Goal: Task Accomplishment & Management: Manage account settings

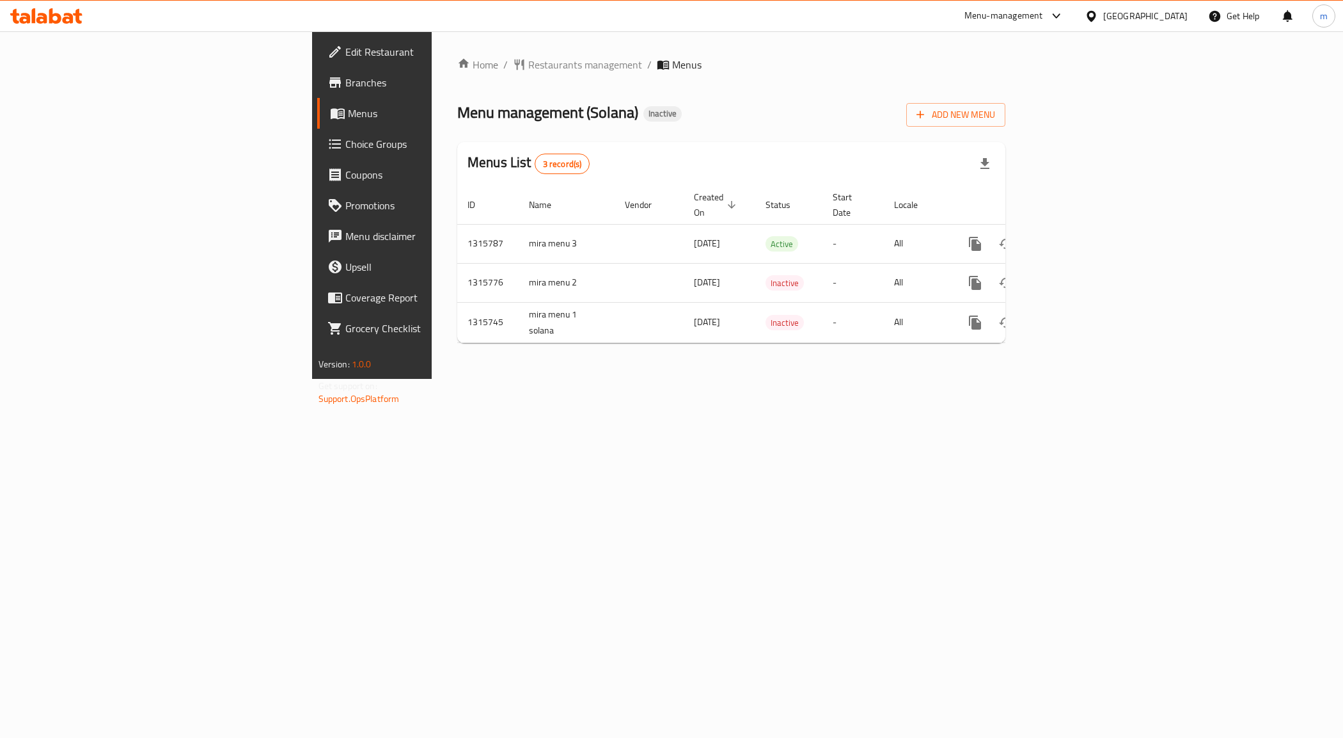
click at [345, 75] on span "Branches" at bounding box center [435, 82] width 181 height 15
drag, startPoint x: 317, startPoint y: 299, endPoint x: 349, endPoint y: 321, distance: 38.2
click at [519, 321] on td "mira menu 1 solana" at bounding box center [567, 322] width 96 height 40
copy td "mira menu 1 solana"
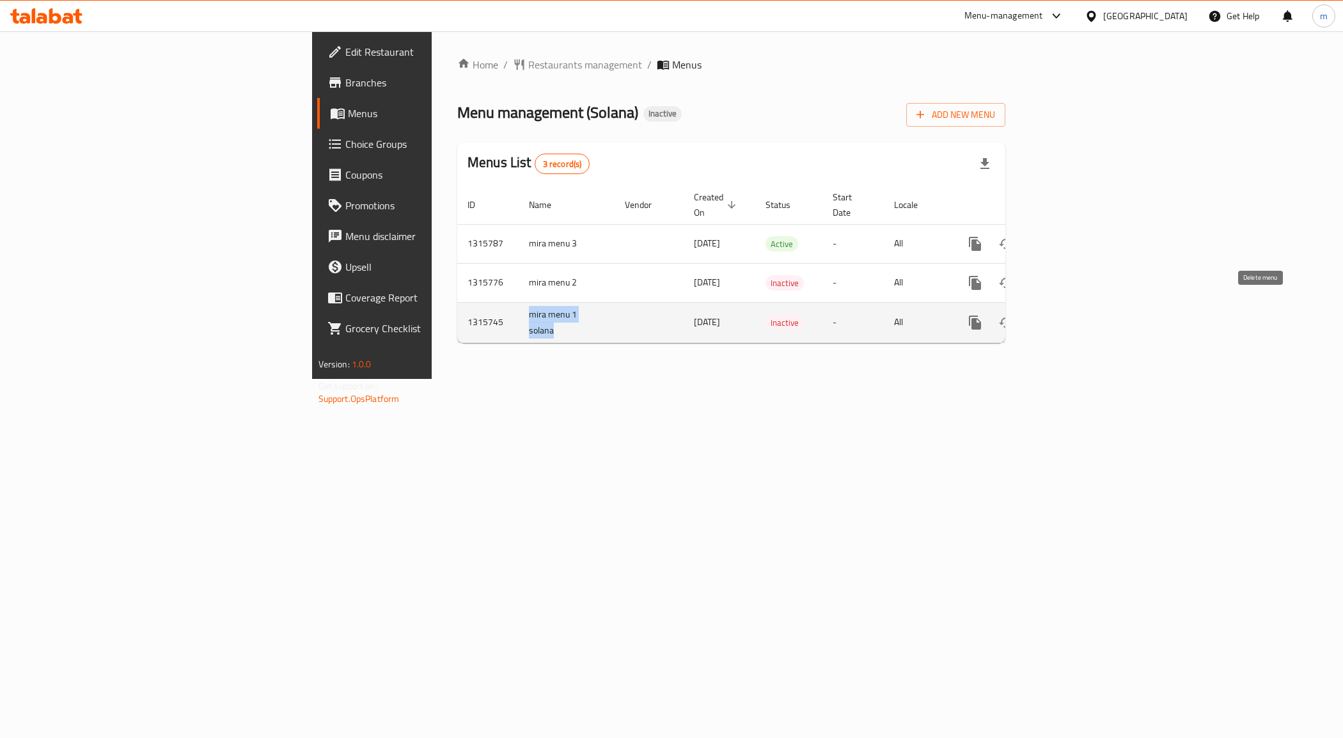
click at [1052, 310] on button "enhanced table" at bounding box center [1037, 322] width 31 height 31
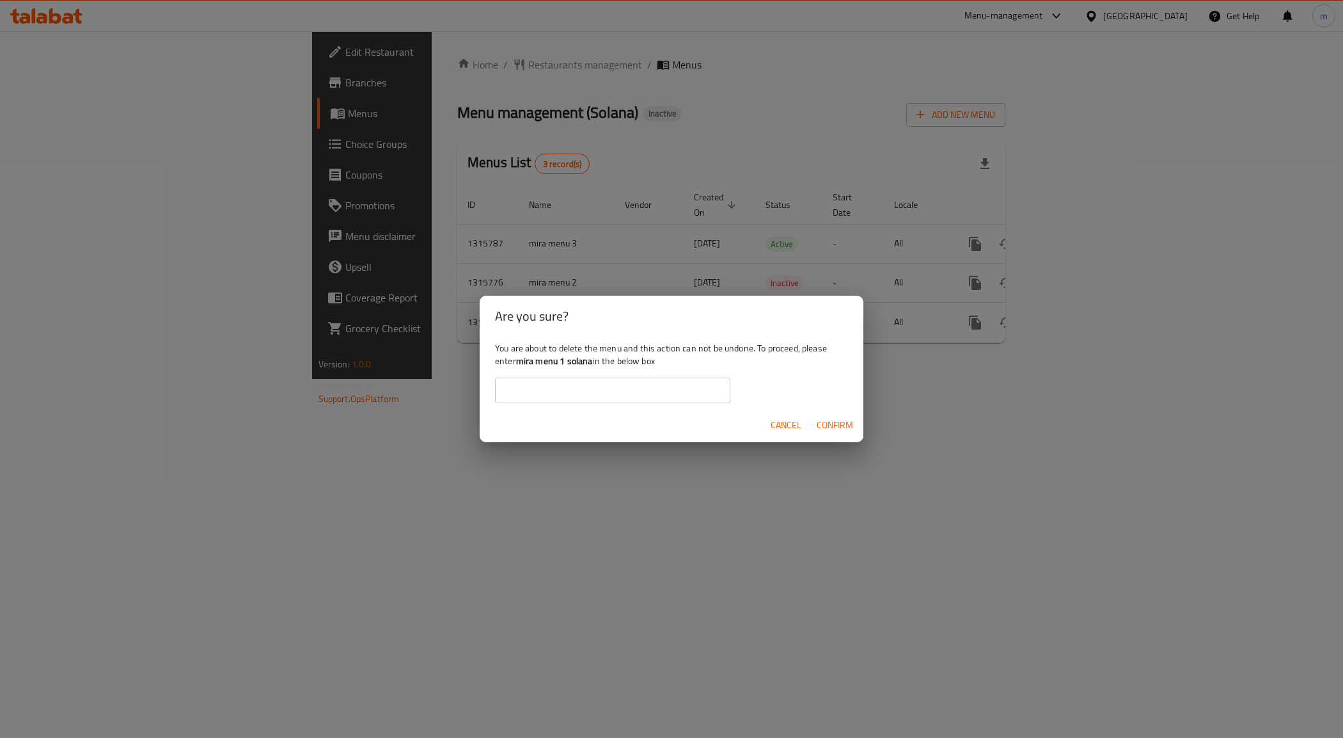
click at [571, 395] on input "text" at bounding box center [612, 390] width 235 height 26
drag, startPoint x: 595, startPoint y: 357, endPoint x: 519, endPoint y: 361, distance: 75.6
click at [519, 361] on div "You are about to delete the menu and this action can not be undone. To proceed,…" at bounding box center [672, 372] width 384 height 72
copy div "mira menu 1 solana"
click at [548, 400] on input "text" at bounding box center [612, 390] width 235 height 26
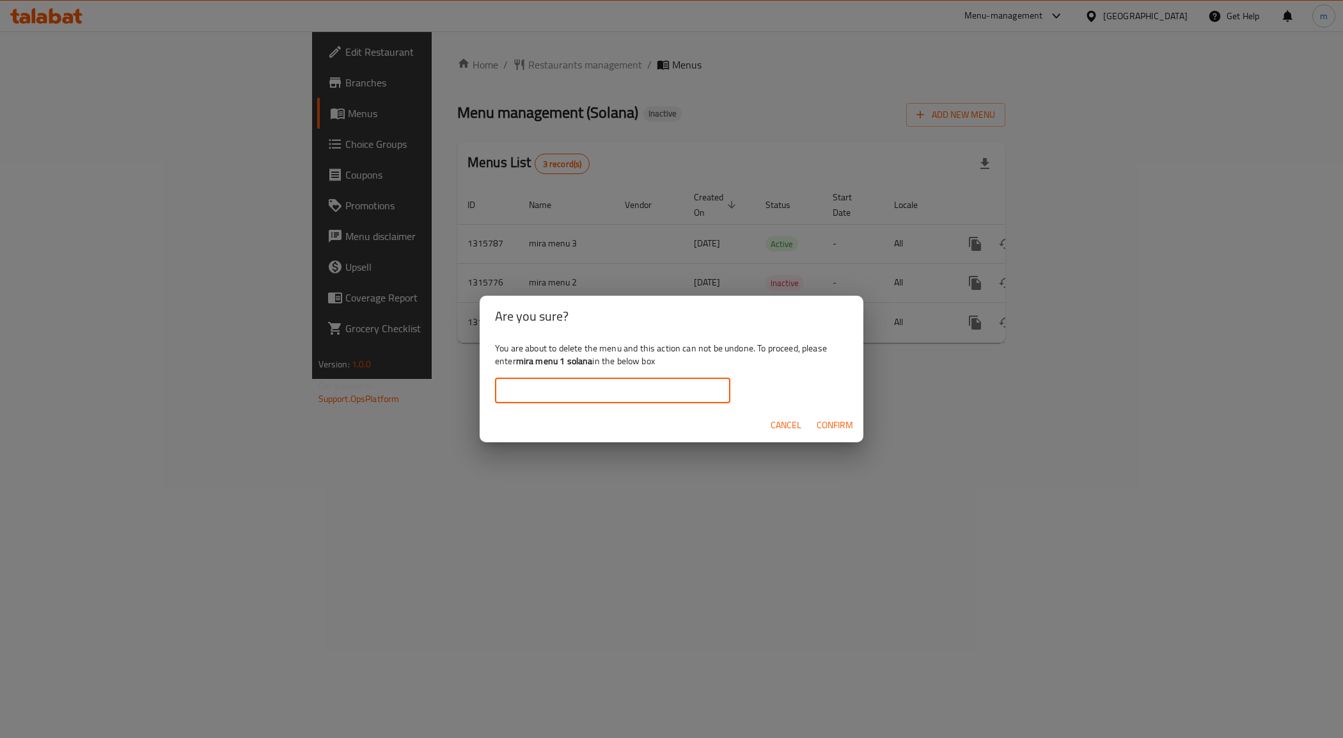
paste input "mira menu 1 solana"
click at [819, 426] on span "Confirm" at bounding box center [835, 425] width 36 height 16
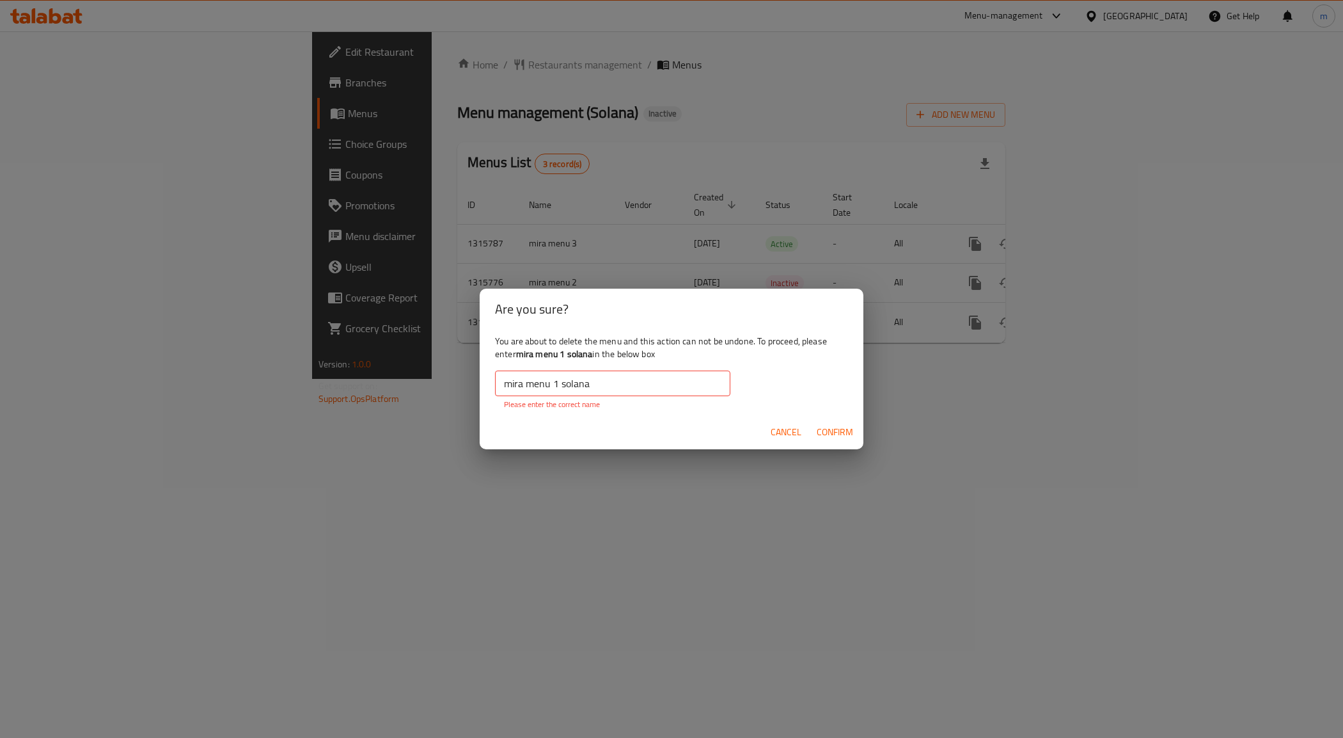
click at [573, 354] on b "mira menu 1 solana" at bounding box center [554, 353] width 77 height 17
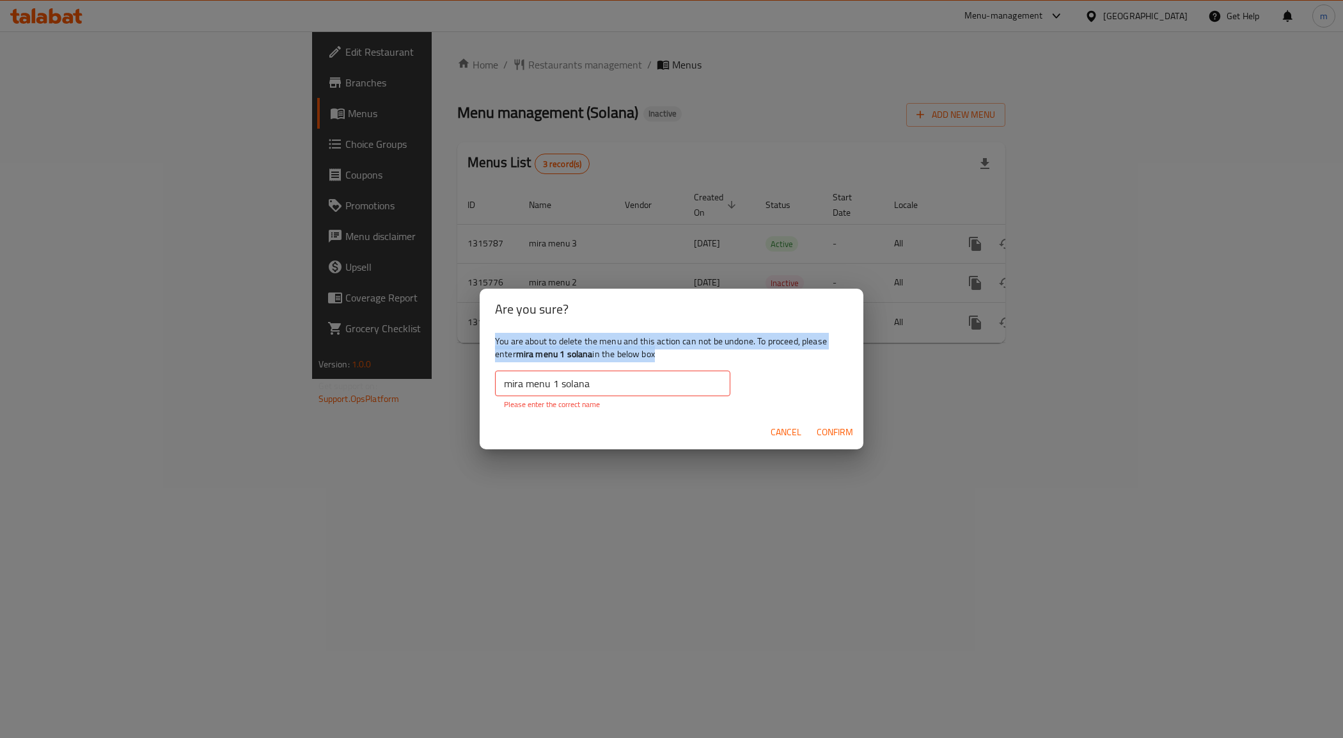
click at [573, 354] on b "mira menu 1 solana" at bounding box center [554, 353] width 77 height 17
click at [582, 354] on b "mira menu 1 solana" at bounding box center [554, 353] width 77 height 17
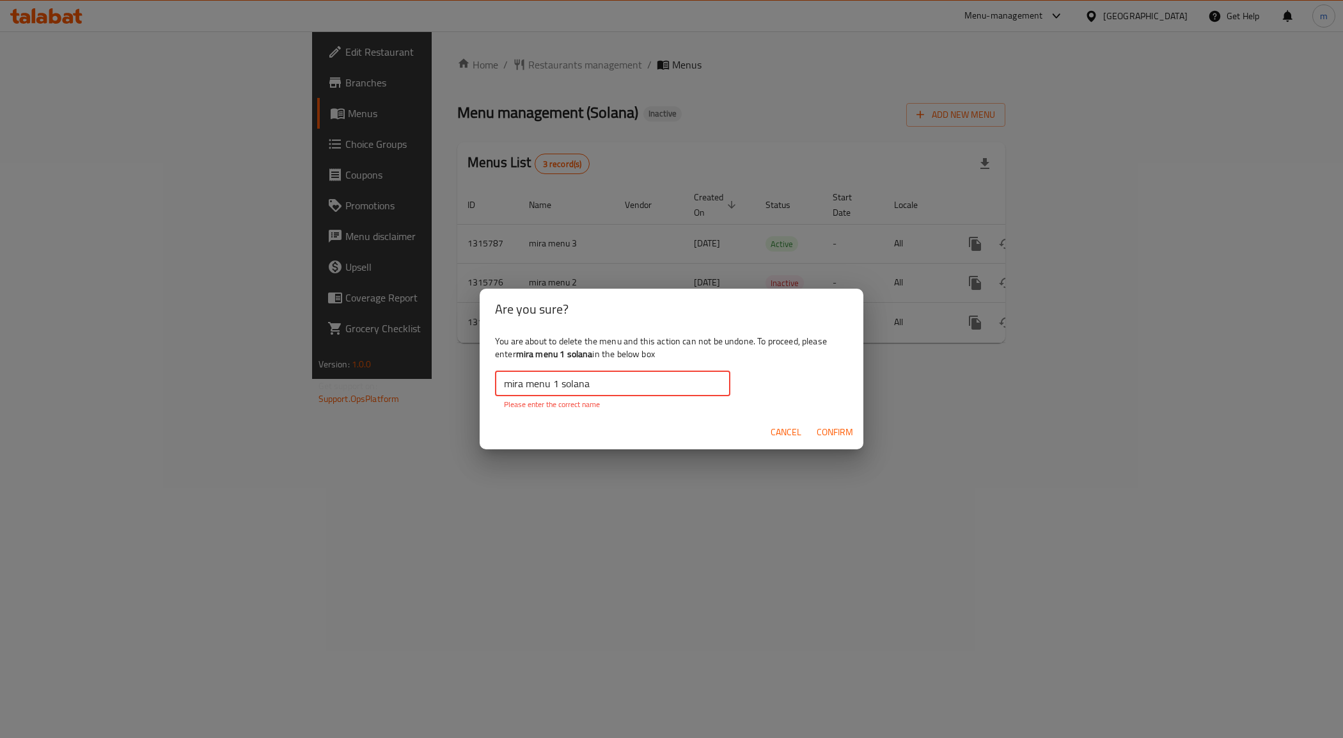
click at [612, 391] on input "mira menu 1 solana" at bounding box center [612, 383] width 235 height 26
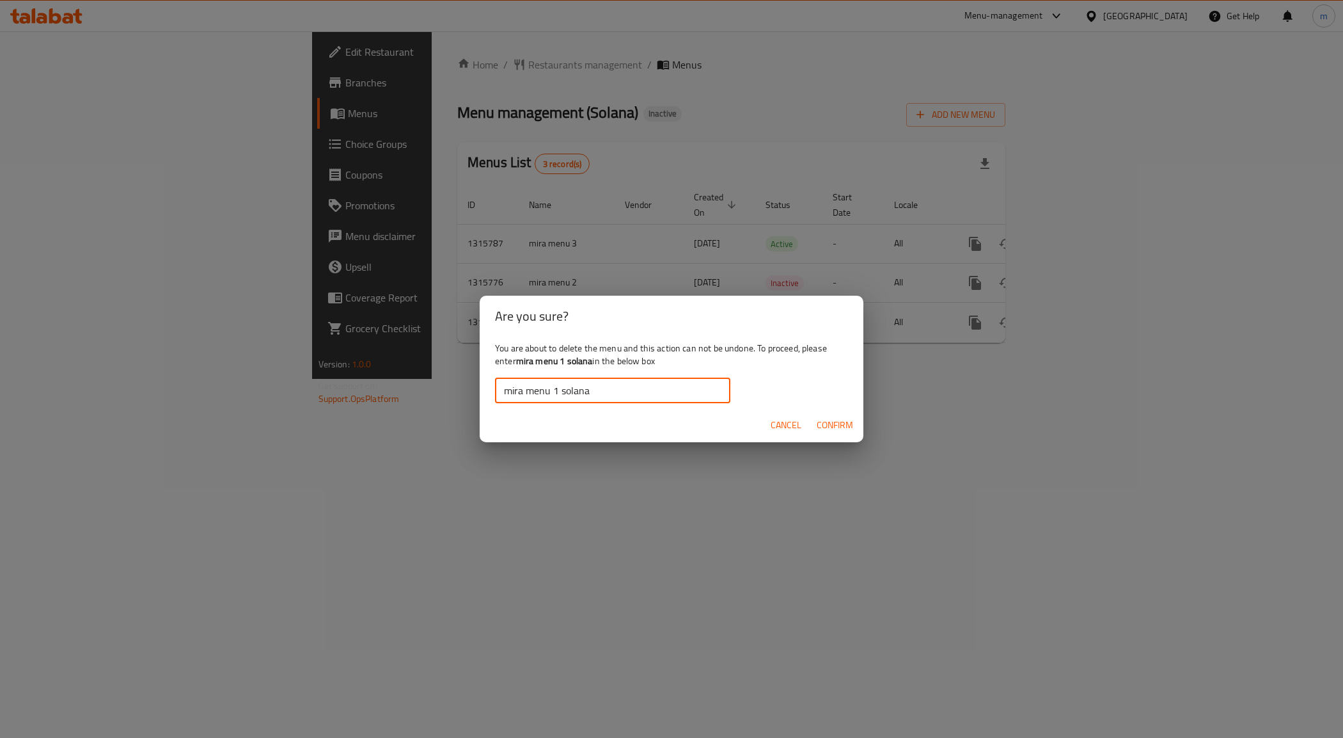
click at [846, 426] on span "Confirm" at bounding box center [835, 425] width 36 height 16
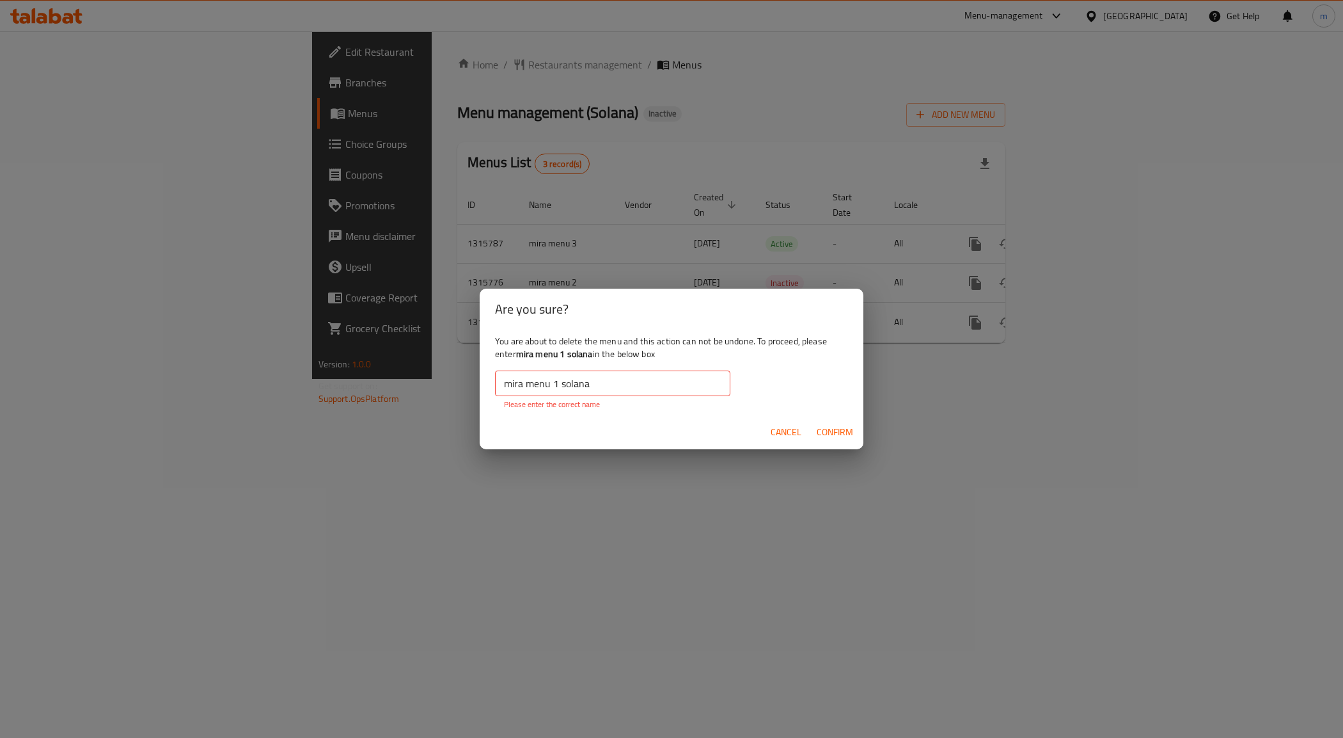
click at [598, 391] on input "mira menu 1 solana" at bounding box center [612, 383] width 235 height 26
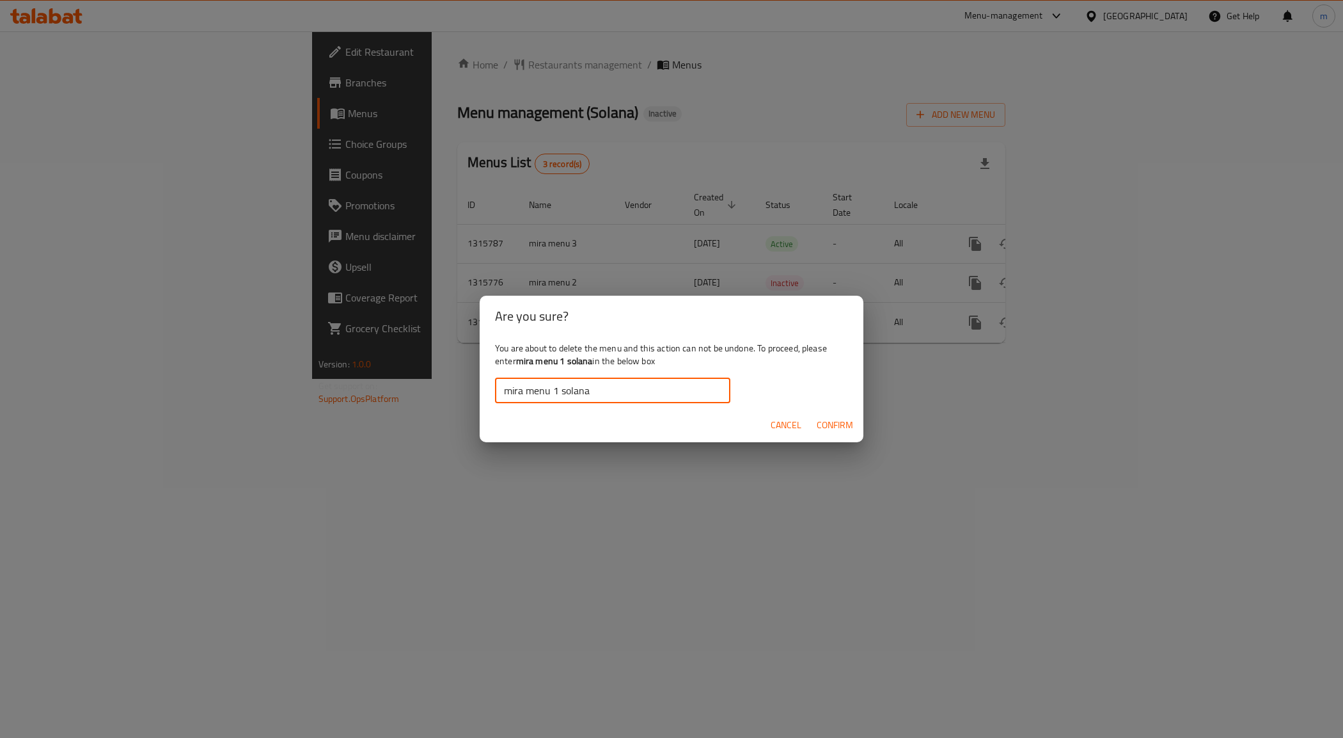
click at [507, 395] on input "mira menu 1 solana" at bounding box center [612, 390] width 235 height 26
click at [656, 398] on input "mira menu 1 solana" at bounding box center [612, 390] width 235 height 26
type input "mira menu 1 solana"
click at [855, 422] on button "Confirm" at bounding box center [835, 425] width 47 height 24
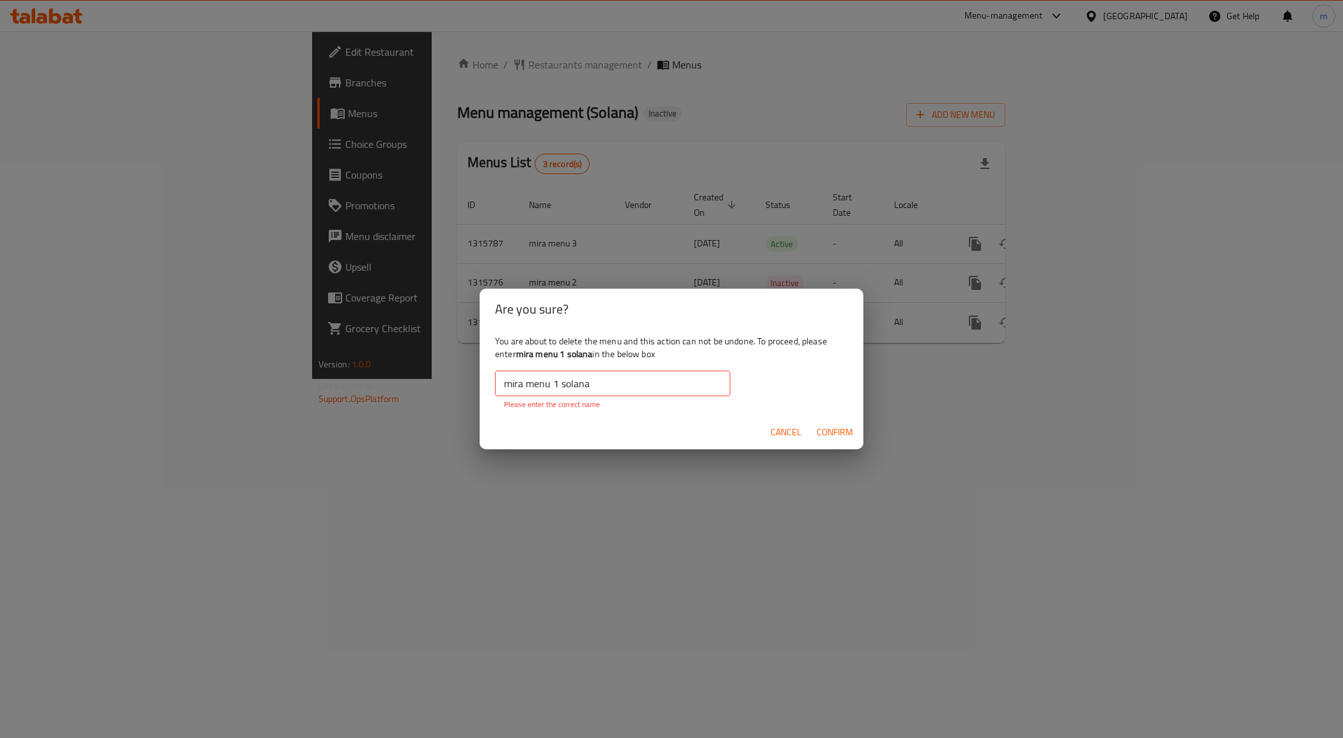
click at [637, 378] on input "mira menu 1 solana" at bounding box center [612, 383] width 235 height 26
click at [560, 381] on input "mira menu 1 solana" at bounding box center [612, 383] width 235 height 26
click at [784, 429] on span "Cancel" at bounding box center [786, 432] width 31 height 16
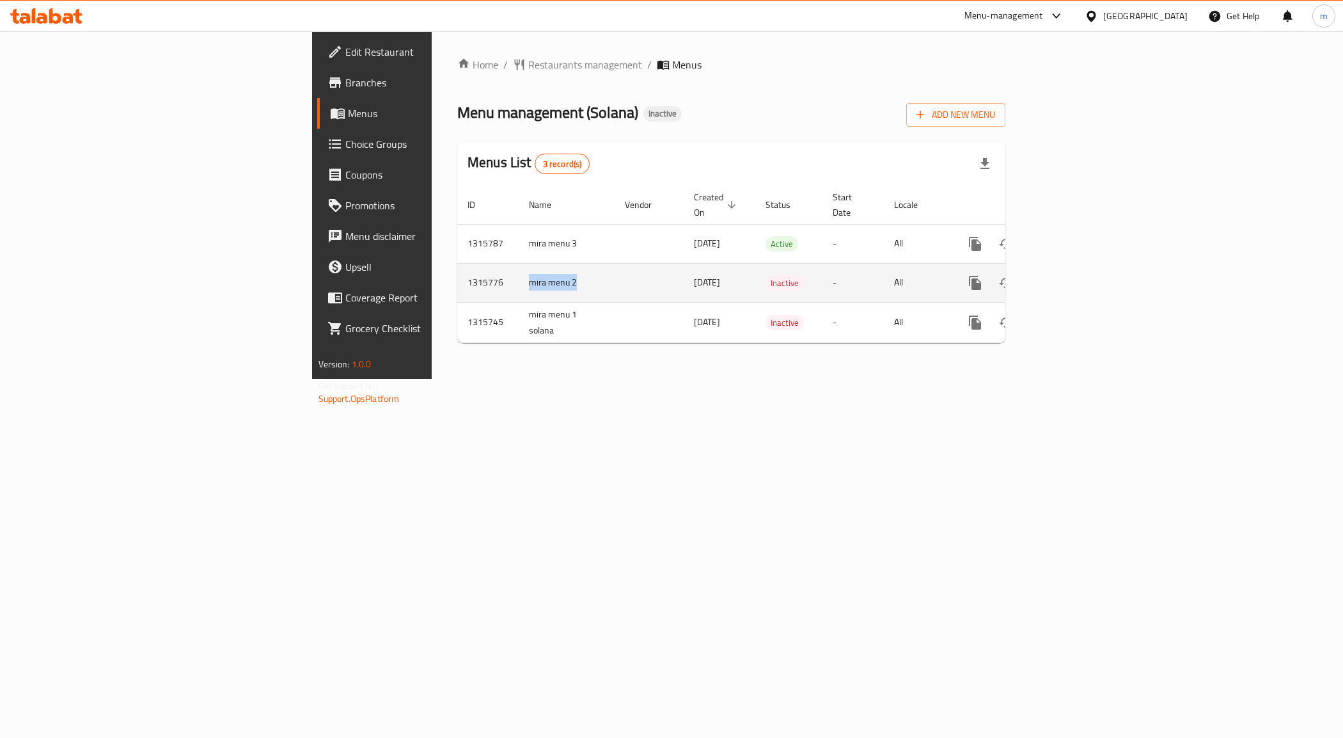
drag, startPoint x: 375, startPoint y: 270, endPoint x: 312, endPoint y: 282, distance: 63.9
click at [519, 282] on td "mira menu 2" at bounding box center [567, 282] width 96 height 39
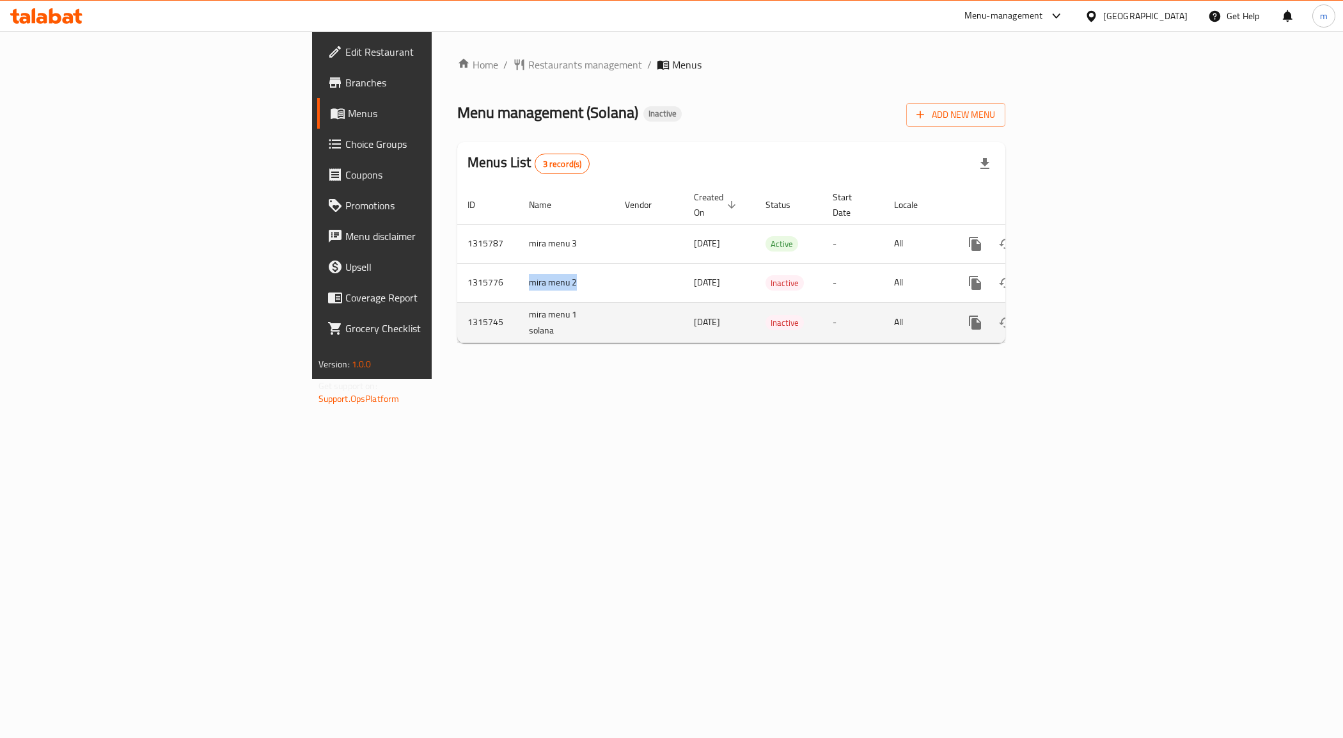
copy td "mira menu 2"
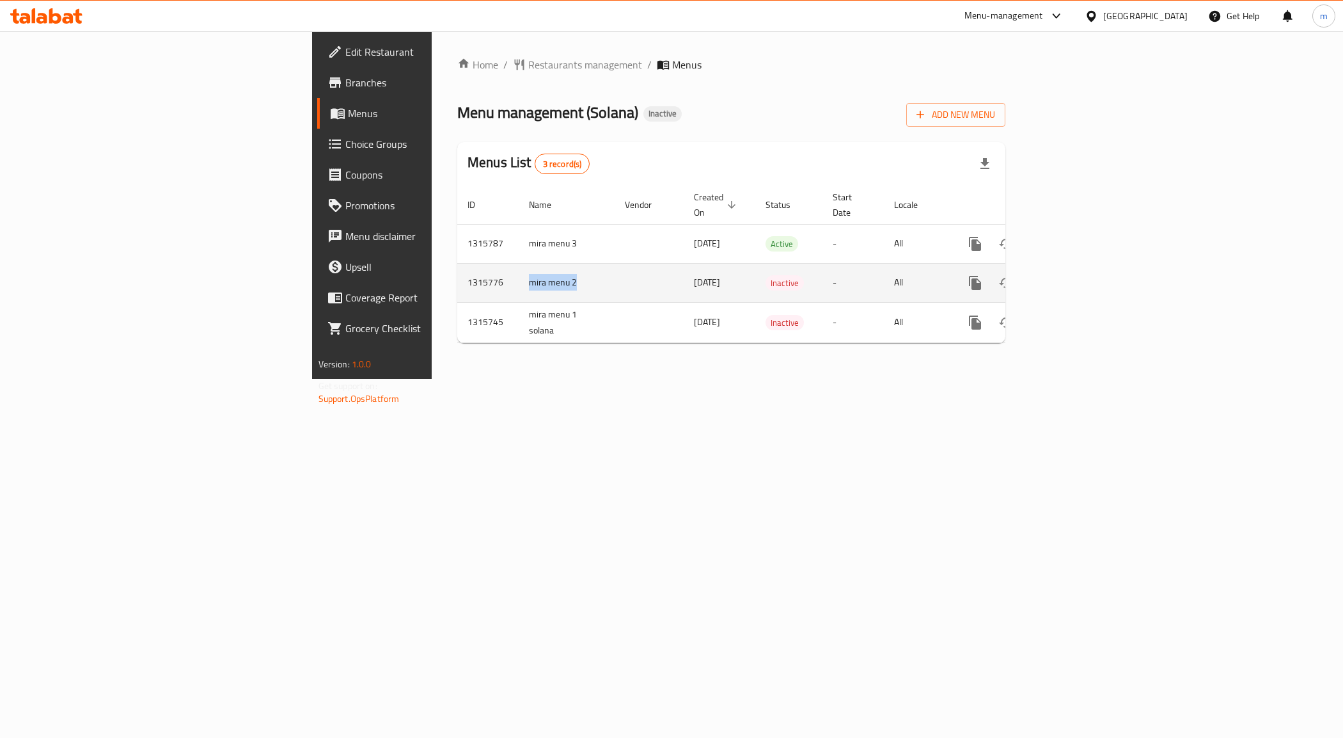
click at [1045, 276] on icon "enhanced table" at bounding box center [1036, 282] width 15 height 15
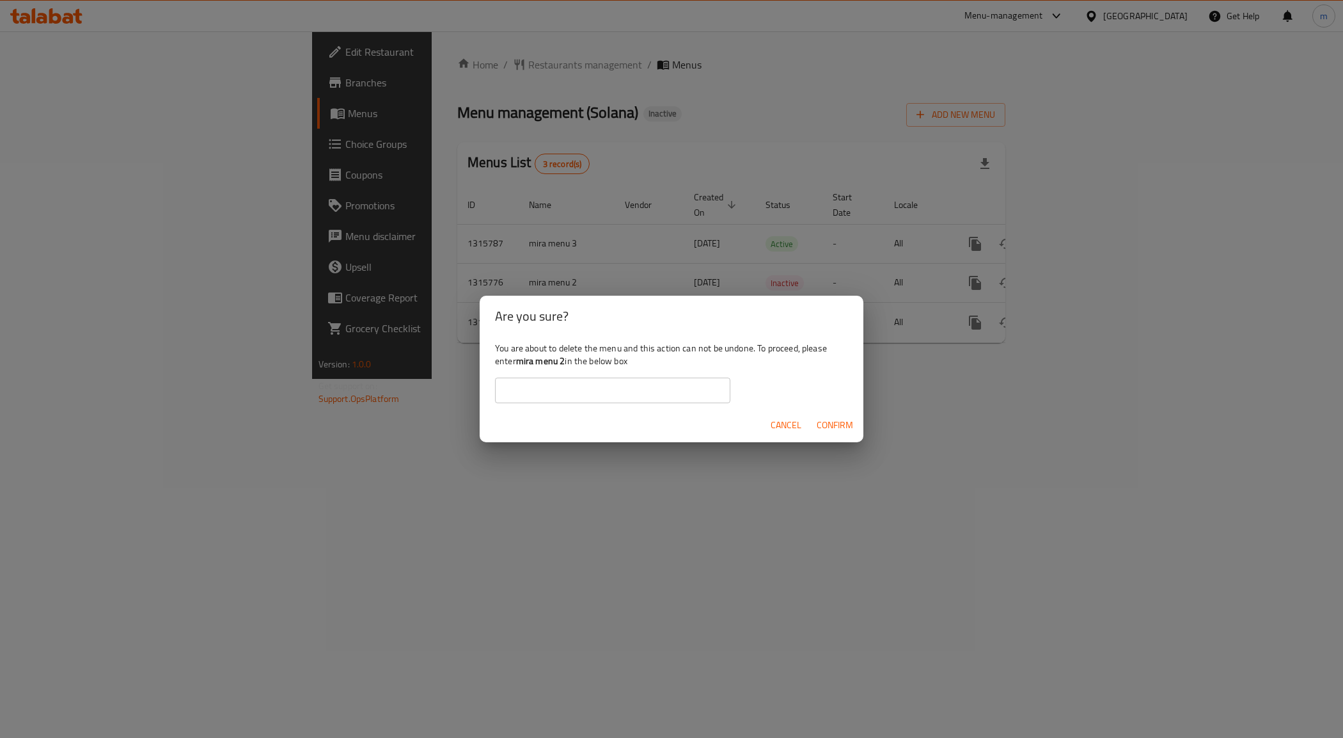
click at [677, 386] on input "text" at bounding box center [612, 390] width 235 height 26
paste input "mira menu 2"
type input "mira menu 2"
click at [837, 423] on span "Confirm" at bounding box center [835, 425] width 36 height 16
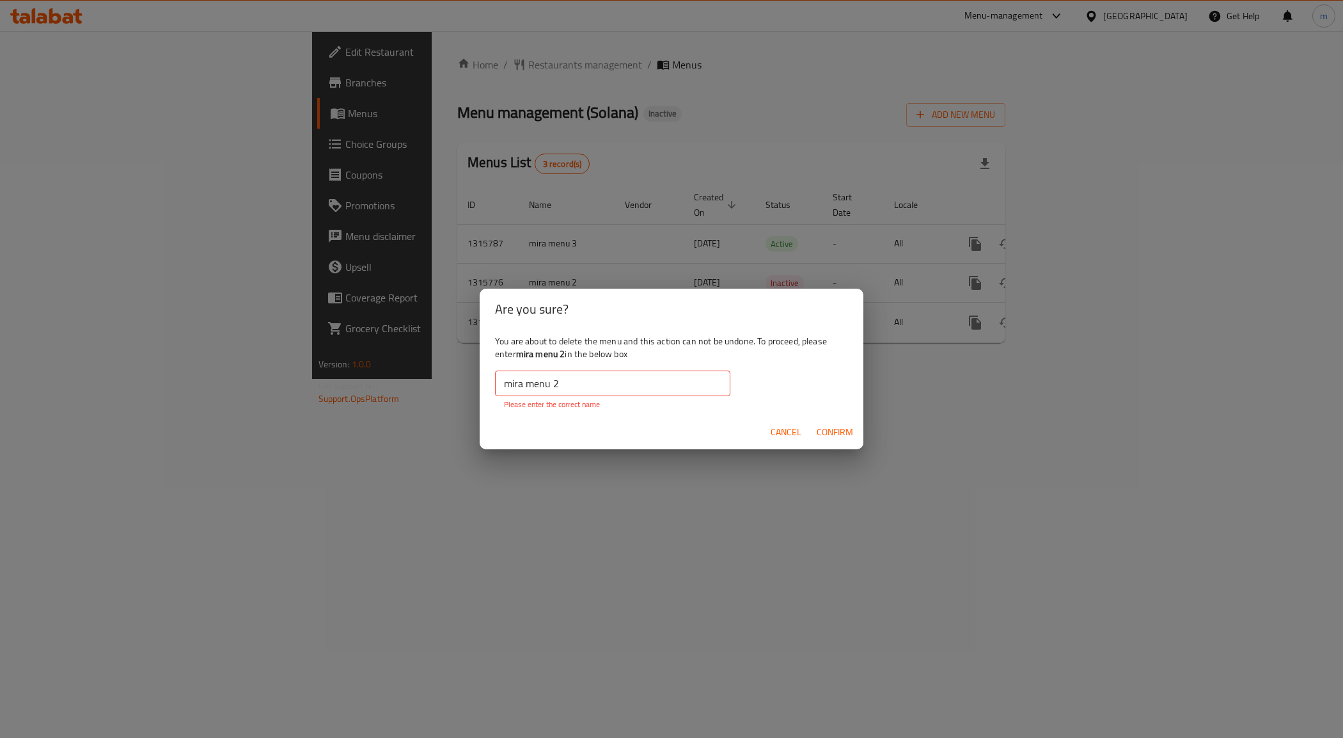
click at [615, 391] on input "mira menu 2" at bounding box center [612, 383] width 235 height 26
click at [790, 427] on span "Cancel" at bounding box center [786, 432] width 31 height 16
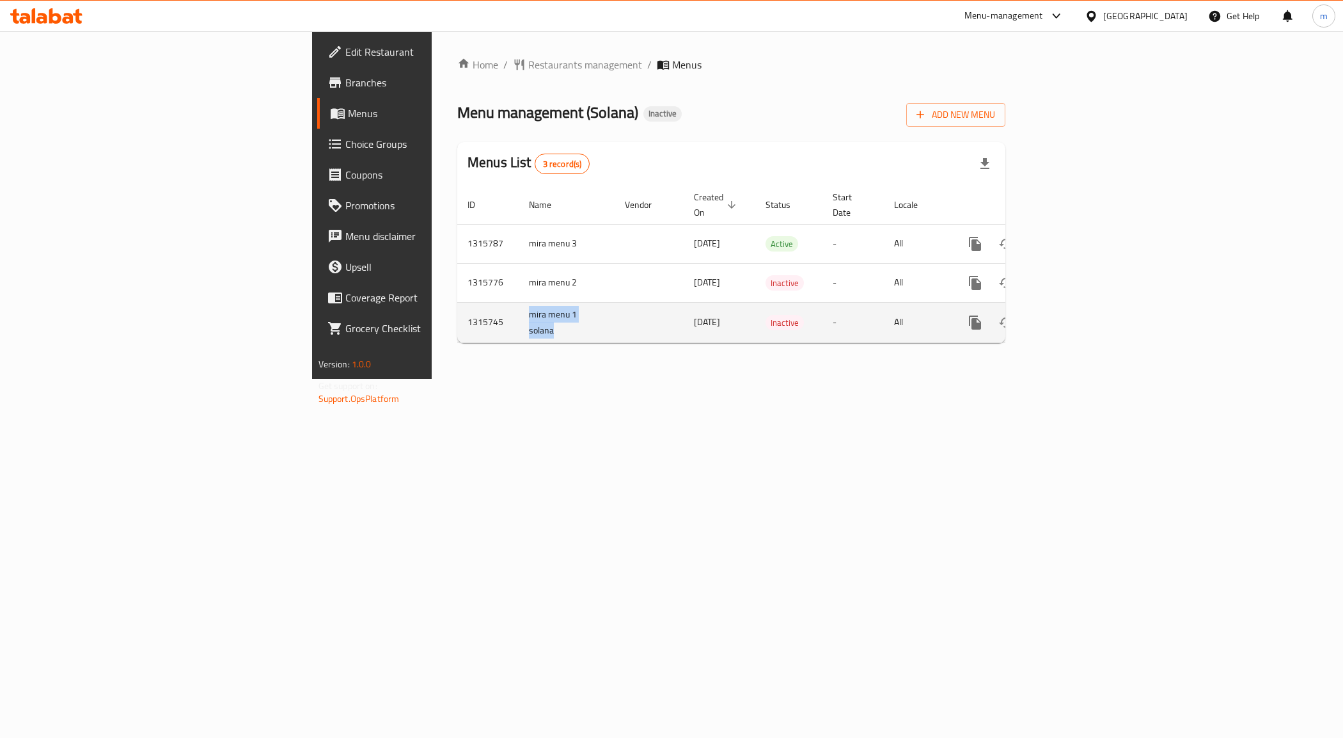
drag, startPoint x: 319, startPoint y: 301, endPoint x: 346, endPoint y: 317, distance: 31.8
click at [519, 317] on td "mira menu 1 solana" at bounding box center [567, 322] width 96 height 40
click at [528, 65] on span "Restaurants management" at bounding box center [585, 64] width 114 height 15
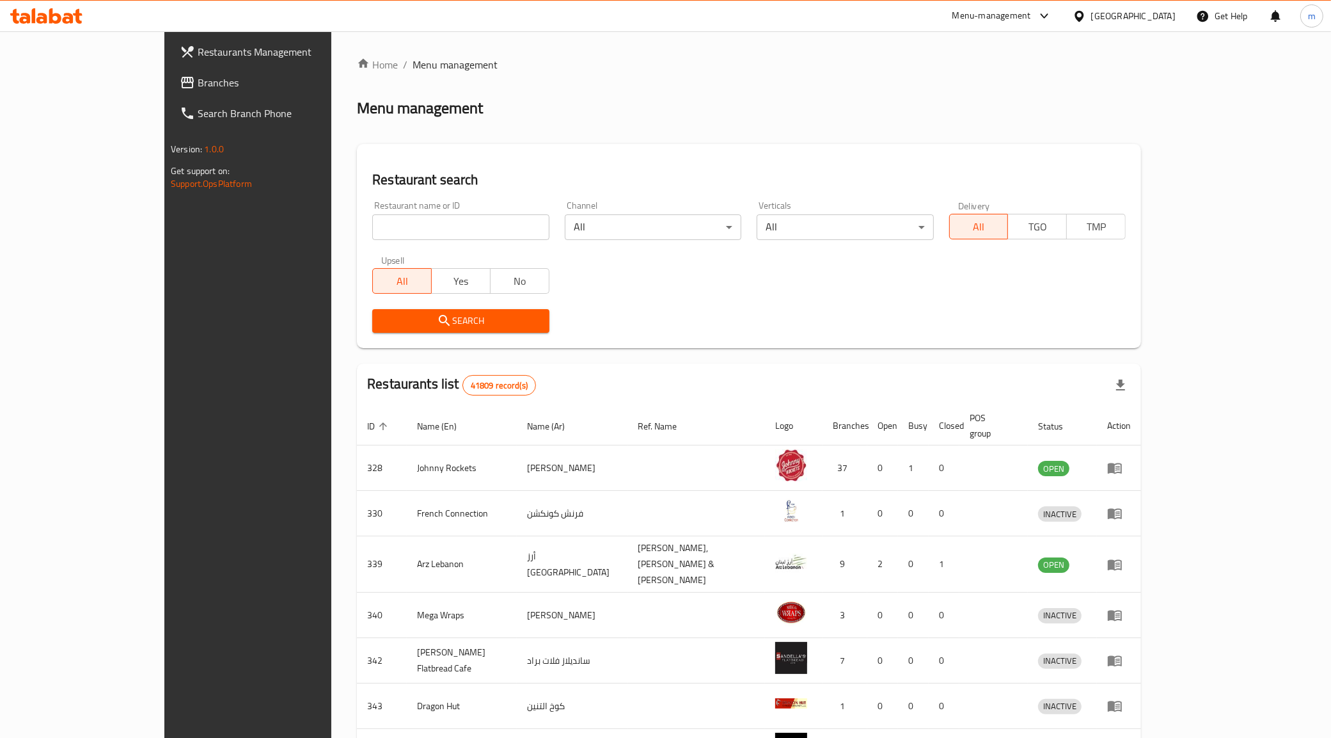
click at [198, 75] on span "Branches" at bounding box center [287, 82] width 179 height 15
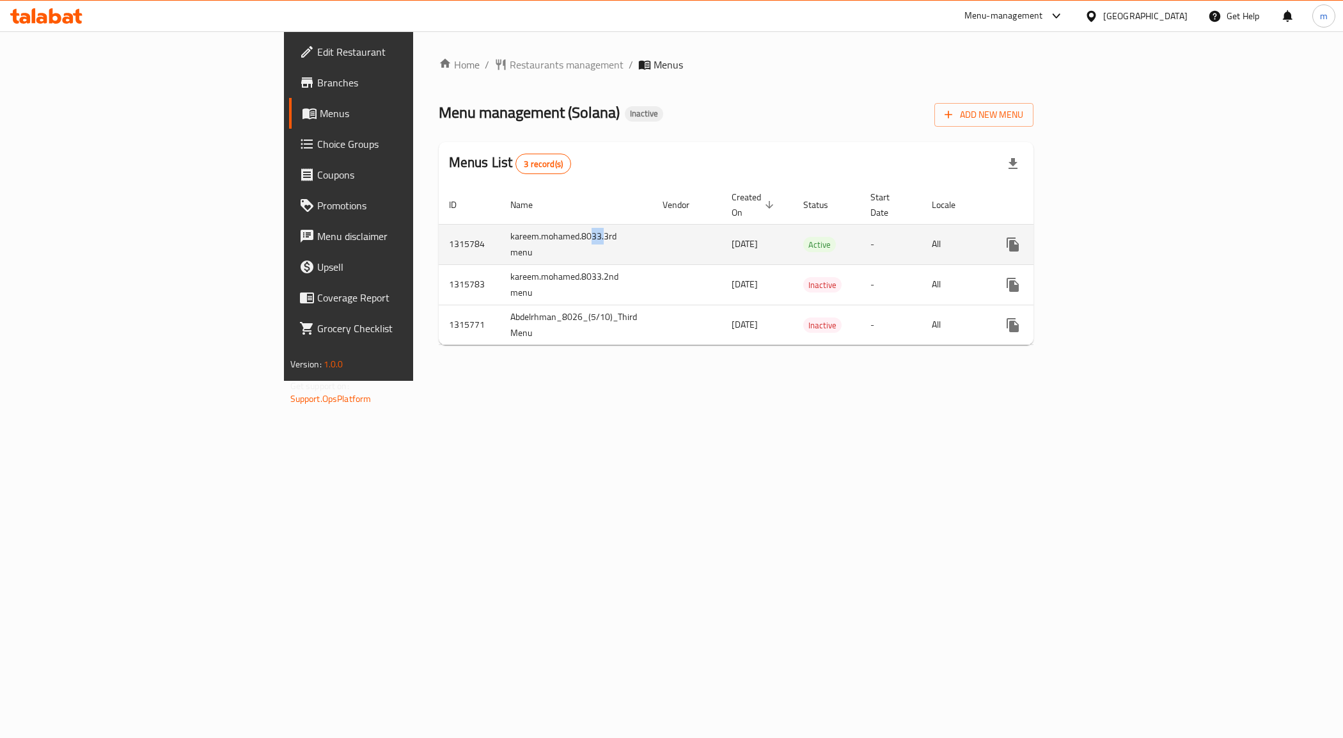
drag, startPoint x: 400, startPoint y: 226, endPoint x: 413, endPoint y: 219, distance: 13.7
click at [500, 224] on td "kareem.mohamed.8033.3rd menu" at bounding box center [576, 244] width 152 height 40
click at [500, 237] on td "kareem.mohamed.8033.3rd menu" at bounding box center [576, 244] width 152 height 40
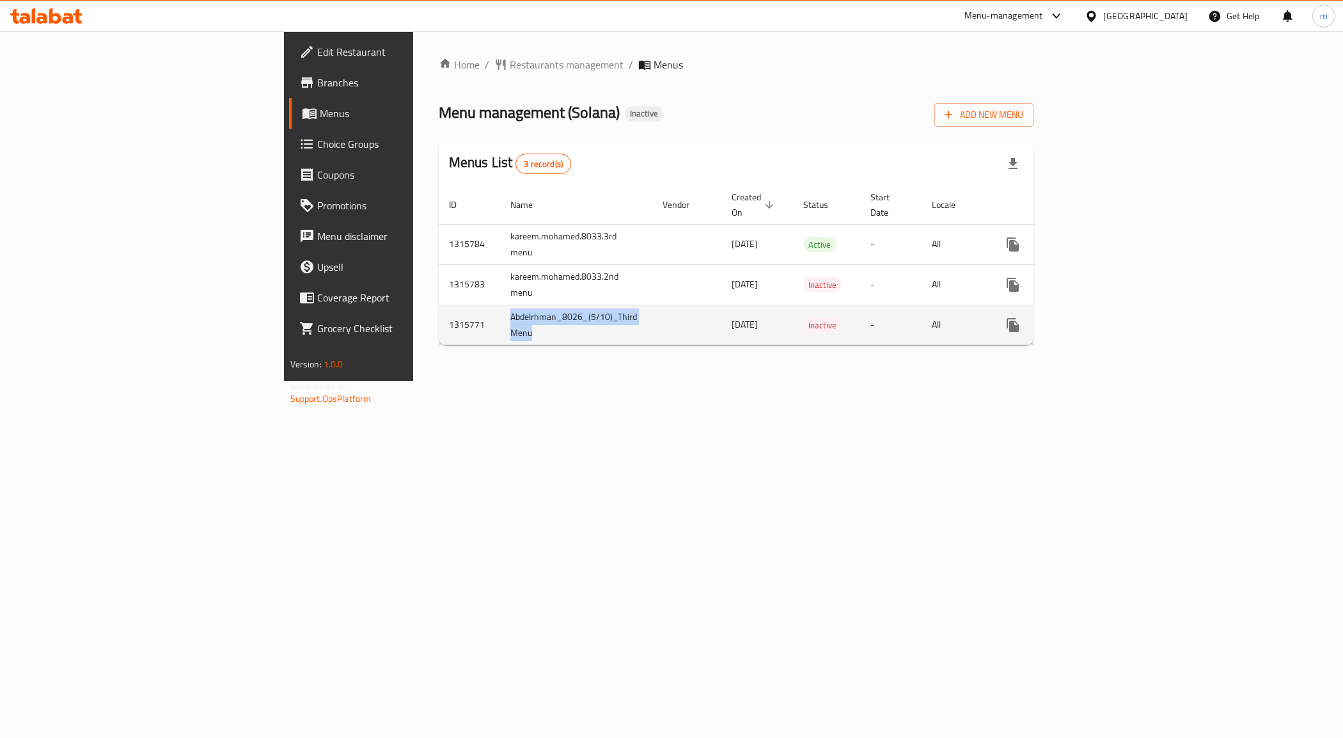
drag, startPoint x: 353, startPoint y: 324, endPoint x: 322, endPoint y: 301, distance: 38.9
click at [500, 304] on td "Abdelrhman_8026_(5/10)_Third Menu" at bounding box center [576, 324] width 152 height 40
copy td "Abdelrhman_8026_(5/10)_Third Menu"
click at [1079, 319] on icon "enhanced table" at bounding box center [1074, 325] width 9 height 12
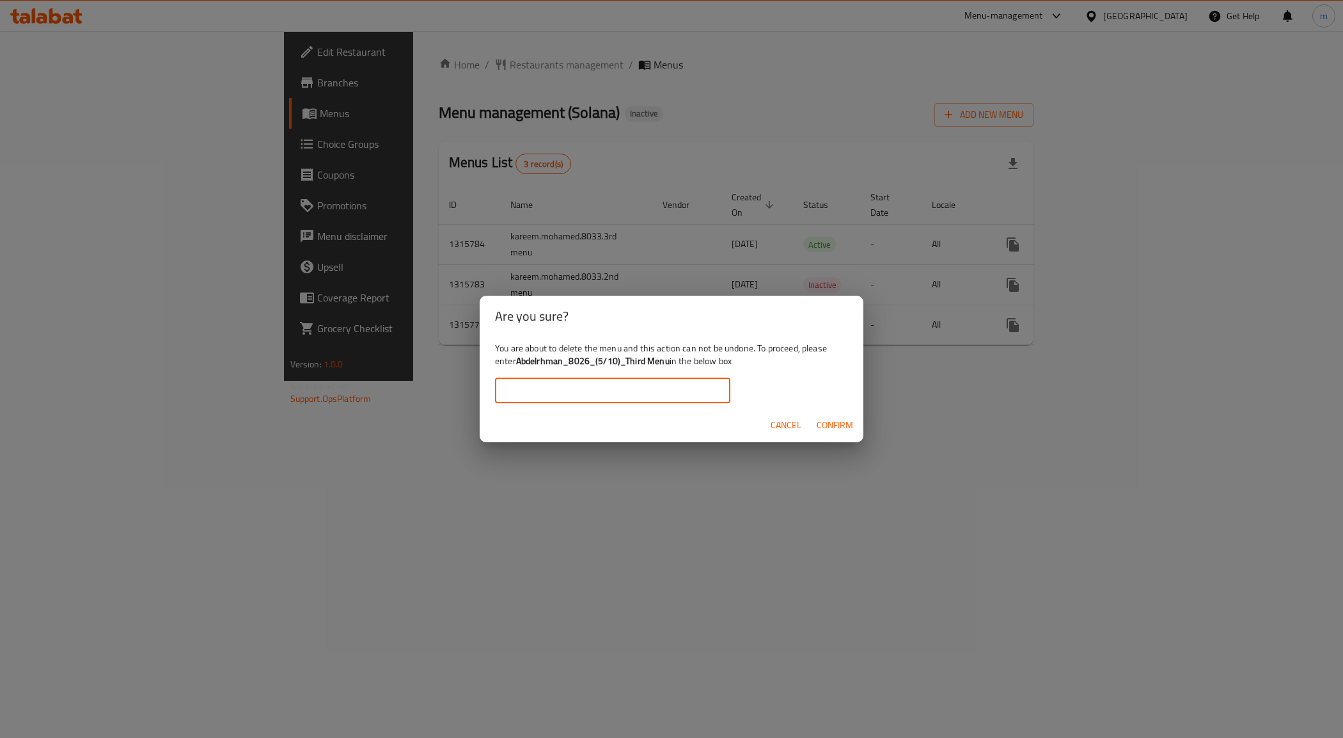
click at [654, 387] on input "text" at bounding box center [612, 390] width 235 height 26
paste input "Abdelrhman_8026_(5/10)_Third Menu"
type input "Abdelrhman_8026_(5/10)_Third Menu"
click at [833, 425] on span "Confirm" at bounding box center [835, 425] width 36 height 16
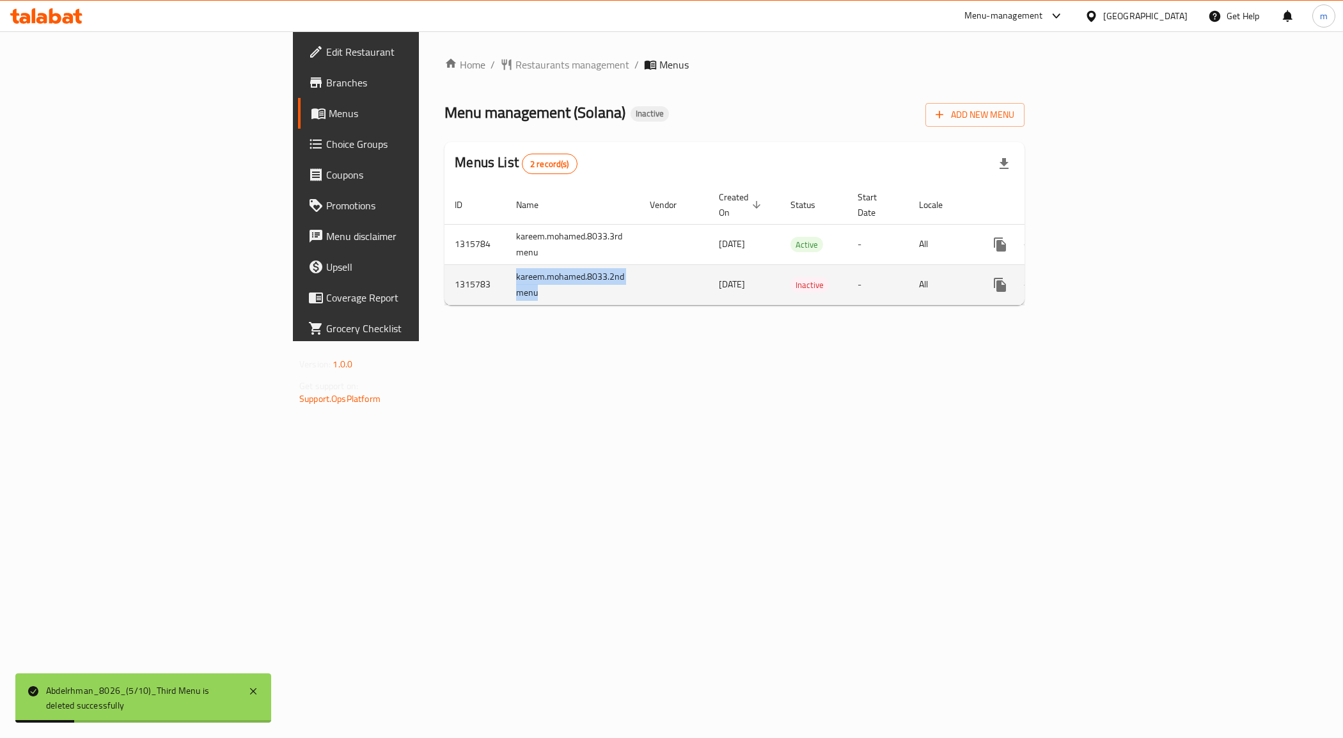
drag, startPoint x: 359, startPoint y: 278, endPoint x: 322, endPoint y: 262, distance: 40.4
click at [506, 264] on td "kareem.mohamed.8033.2nd menu" at bounding box center [573, 284] width 134 height 40
copy td "kareem.mohamed.8033.2nd menu"
click at [1070, 277] on icon "enhanced table" at bounding box center [1061, 284] width 15 height 15
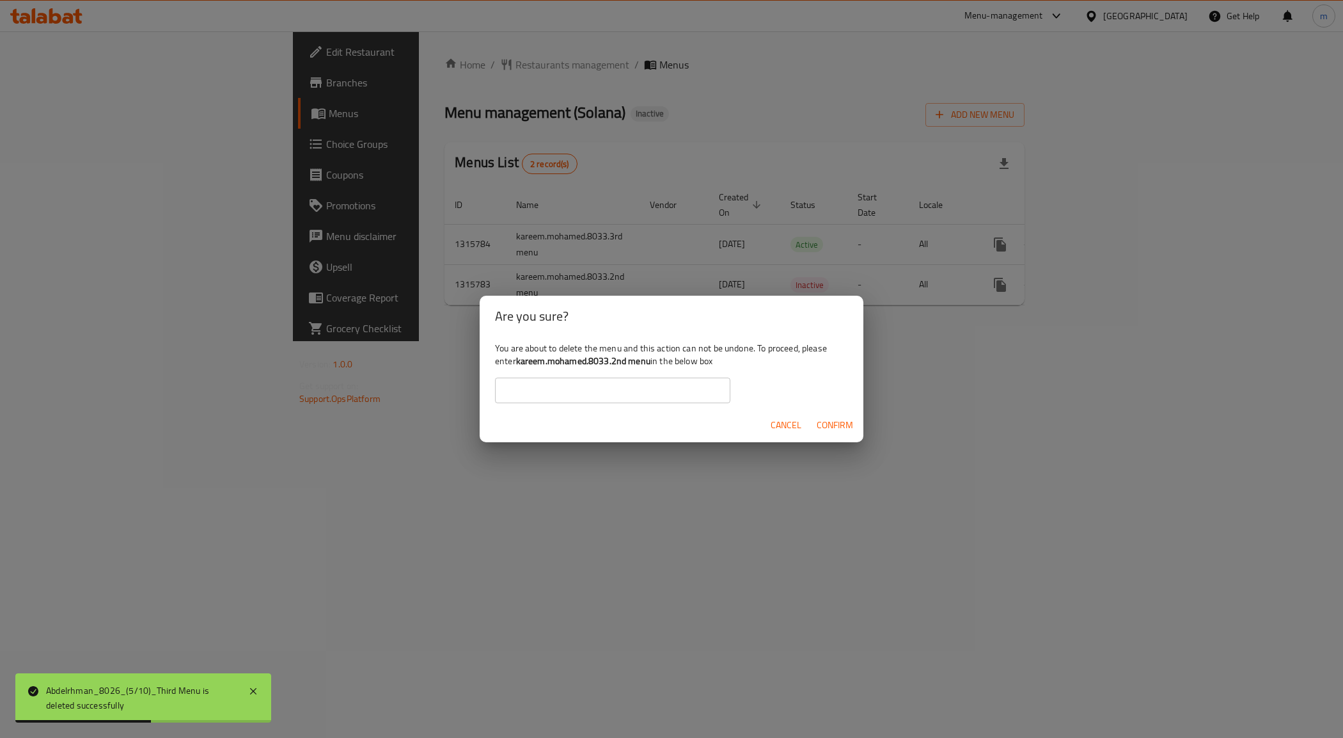
drag, startPoint x: 712, startPoint y: 397, endPoint x: 698, endPoint y: 401, distance: 14.8
click at [711, 397] on input "text" at bounding box center [612, 390] width 235 height 26
paste input "kareem.mohamed.8033.2nd menu"
type input "kareem.mohamed.8033.2nd menu"
click at [839, 418] on span "Confirm" at bounding box center [835, 425] width 36 height 16
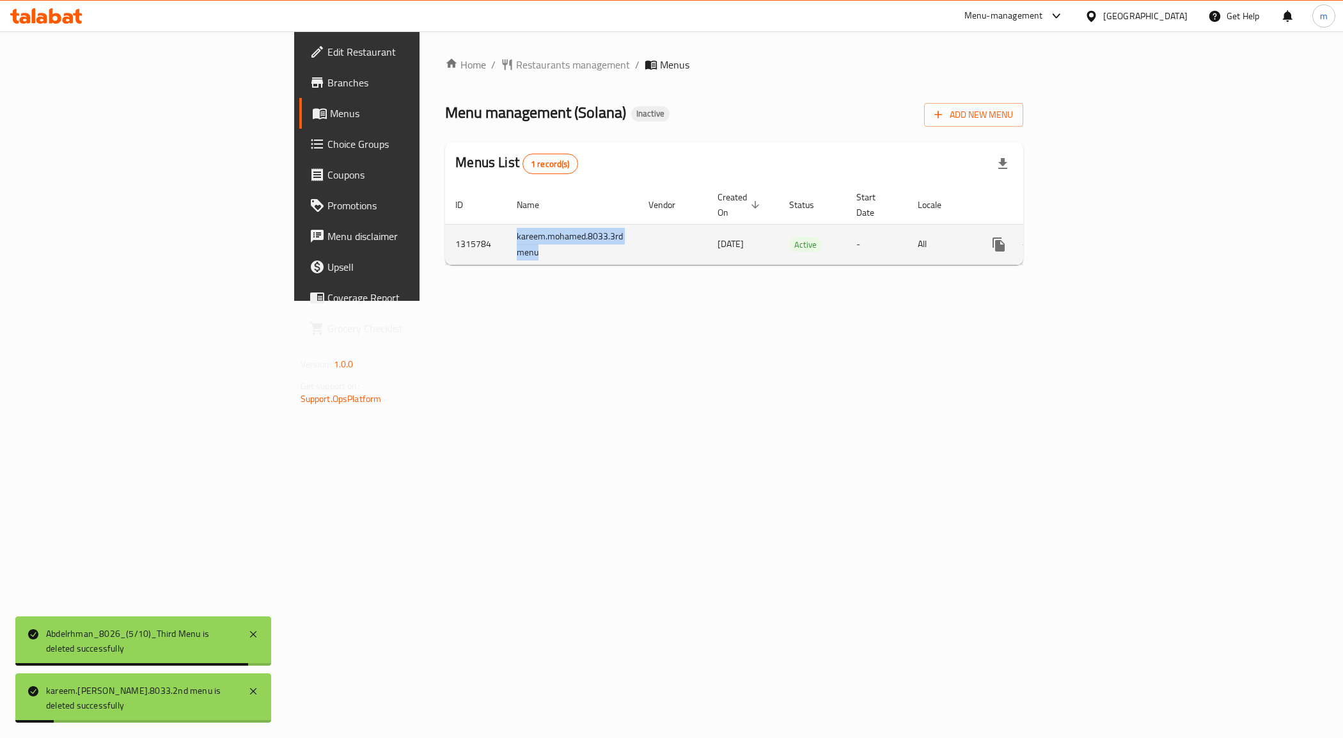
drag, startPoint x: 365, startPoint y: 240, endPoint x: 322, endPoint y: 226, distance: 45.7
click at [507, 226] on td "kareem.mohamed.8033.3rd menu" at bounding box center [573, 244] width 132 height 40
copy td "kareem.mohamed.8033.3rd menu"
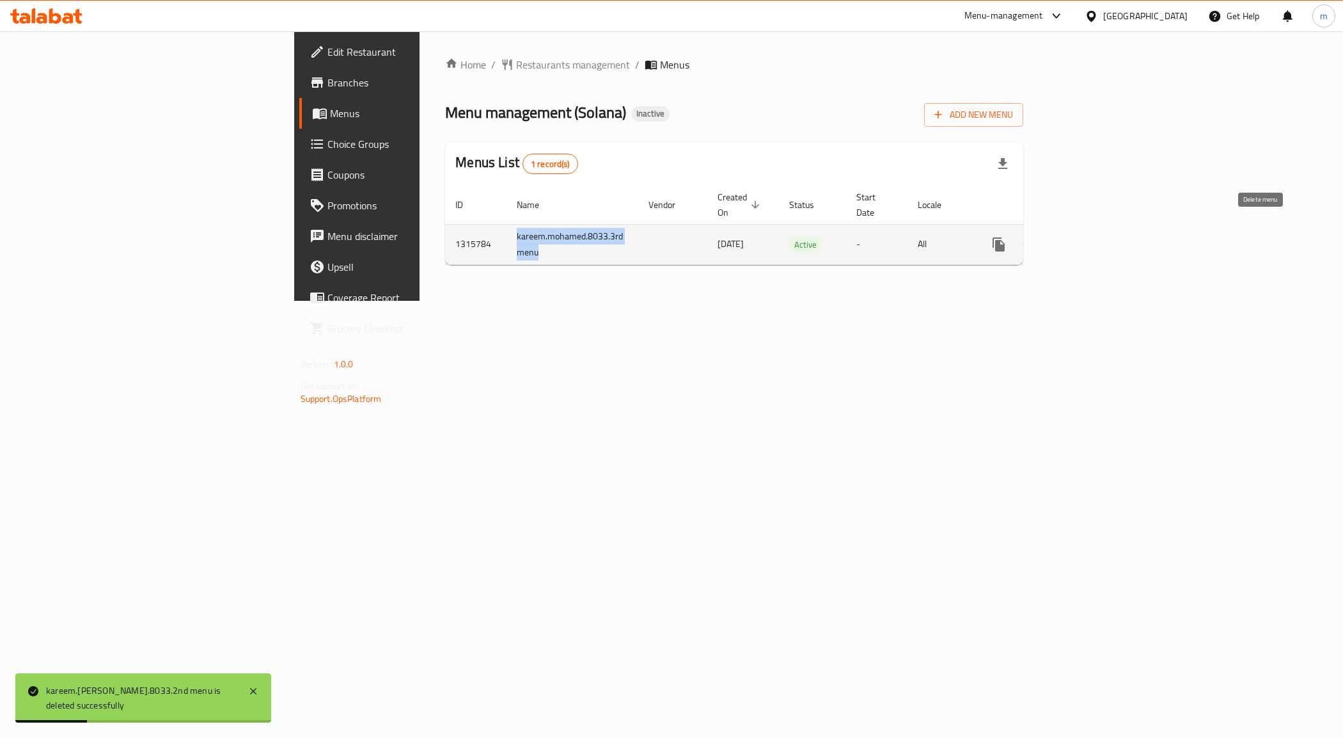
click at [1065, 239] on icon "enhanced table" at bounding box center [1060, 245] width 9 height 12
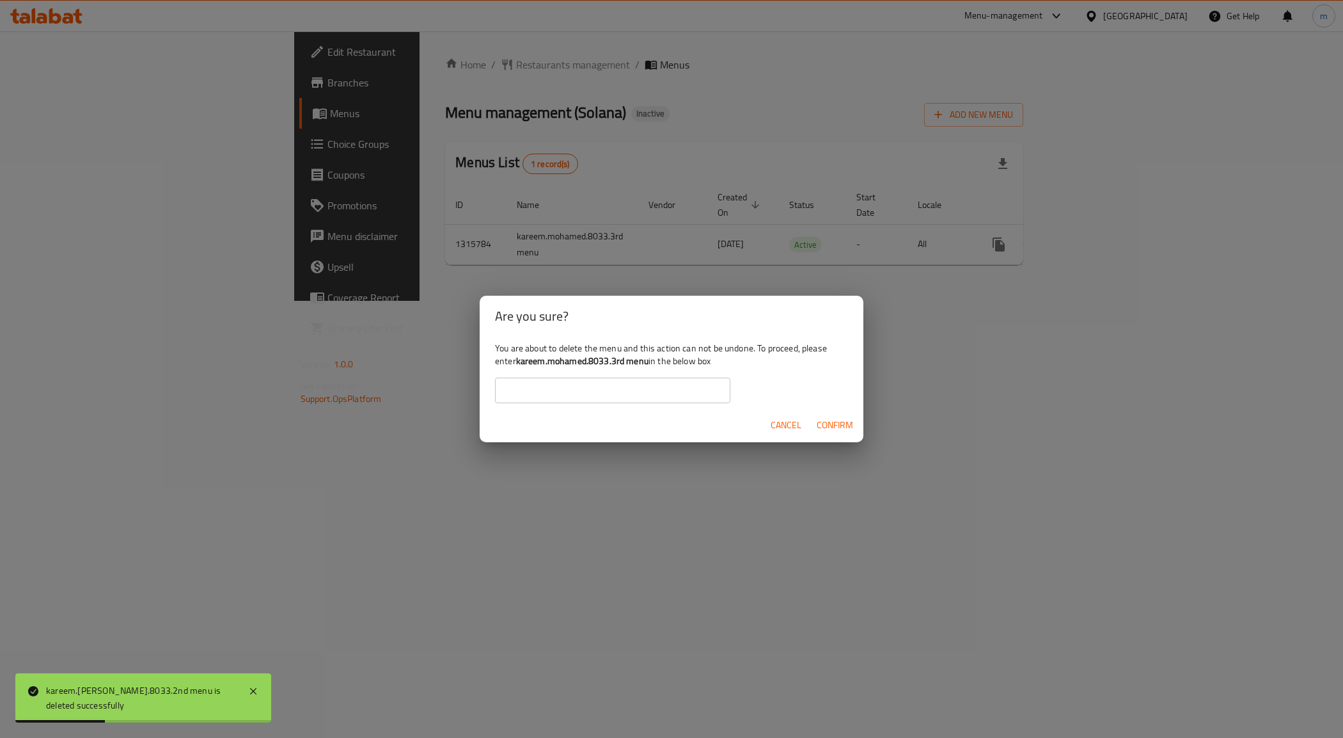
click at [581, 379] on input "text" at bounding box center [612, 390] width 235 height 26
paste input "kareem.mohamed.8033.3rd menu"
type input "kareem.mohamed.8033.3rd menu"
click at [855, 429] on button "Confirm" at bounding box center [835, 425] width 47 height 24
